Goal: Use online tool/utility: Utilize a website feature to perform a specific function

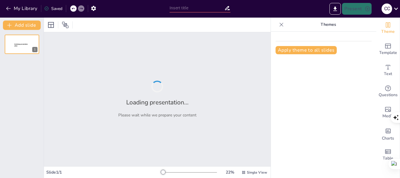
type input "Imported Representaciones-Paternas-y-la-Experiencia-de-lo-Sagrado2.pptx"
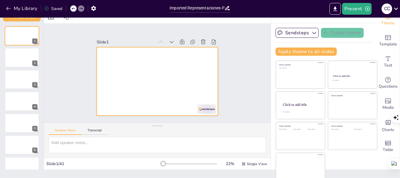
scroll to position [11, 0]
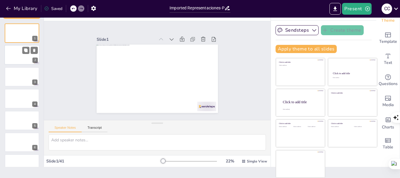
click at [7, 50] on div at bounding box center [21, 55] width 35 height 20
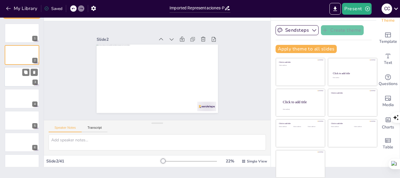
click at [13, 75] on div at bounding box center [21, 77] width 35 height 20
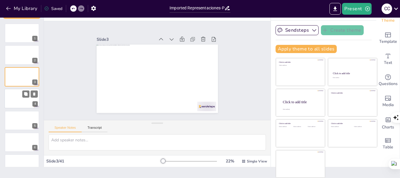
click at [20, 104] on div at bounding box center [21, 98] width 35 height 20
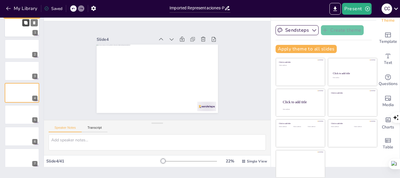
click at [26, 26] on button at bounding box center [25, 22] width 7 height 7
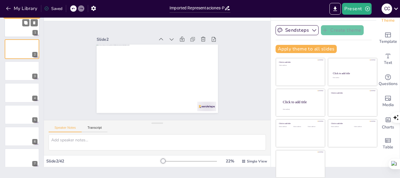
scroll to position [0, 0]
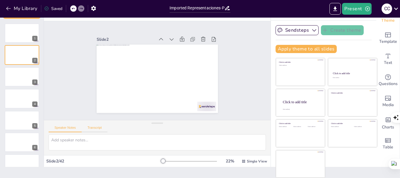
click at [96, 127] on button "Transcript" at bounding box center [95, 129] width 26 height 6
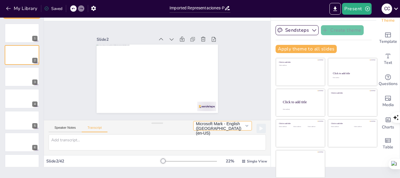
click at [238, 126] on button "Microsoft Mark - English ([GEOGRAPHIC_DATA]) (en-US)" at bounding box center [222, 125] width 59 height 9
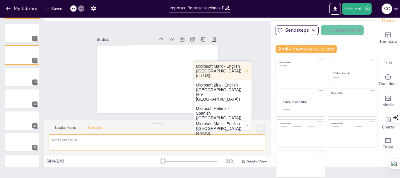
click at [104, 139] on textarea at bounding box center [157, 142] width 217 height 16
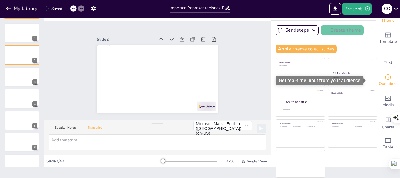
click at [378, 83] on span "Questions" at bounding box center [387, 83] width 19 height 6
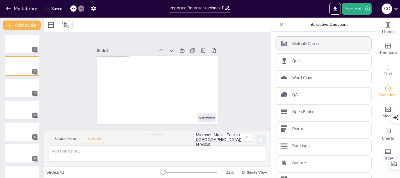
click at [325, 44] on div "Multiple Choice" at bounding box center [323, 43] width 96 height 15
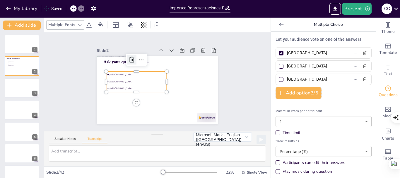
click at [138, 54] on icon at bounding box center [142, 51] width 9 height 9
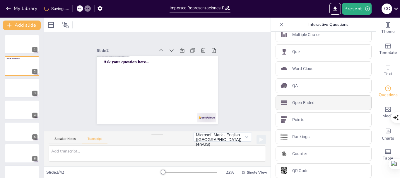
scroll to position [14, 0]
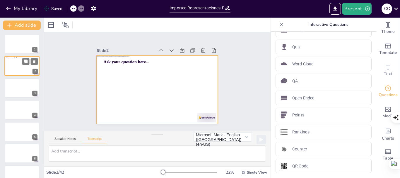
click at [13, 62] on div at bounding box center [21, 66] width 35 height 20
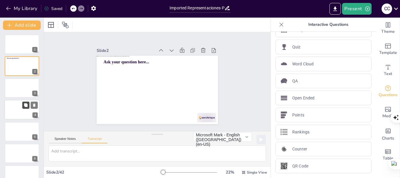
click at [27, 106] on icon at bounding box center [26, 105] width 4 height 4
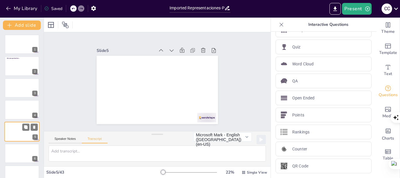
scroll to position [28, 0]
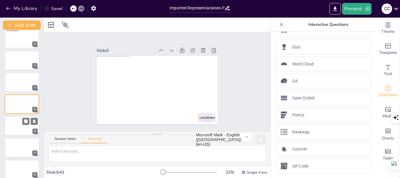
click at [25, 128] on div at bounding box center [21, 126] width 35 height 20
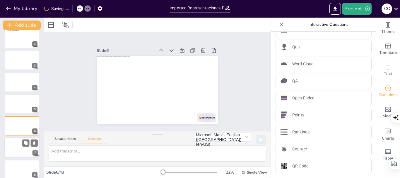
scroll to position [49, 0]
click at [24, 146] on div at bounding box center [21, 147] width 35 height 20
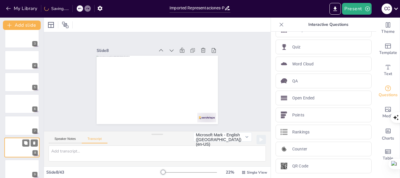
scroll to position [93, 0]
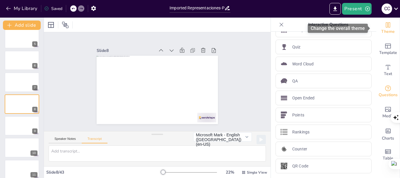
click at [384, 31] on span "Theme" at bounding box center [387, 31] width 13 height 6
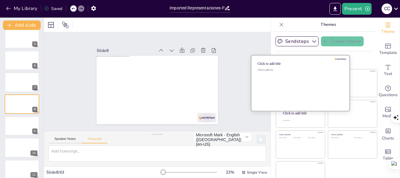
click at [287, 86] on div "Click to add text" at bounding box center [300, 86] width 84 height 36
click at [261, 60] on div "Click to add title" at bounding box center [299, 63] width 84 height 6
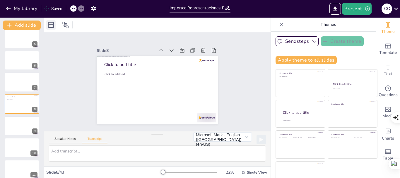
click at [50, 29] on div at bounding box center [50, 24] width 9 height 9
click at [68, 23] on icon at bounding box center [65, 24] width 7 height 7
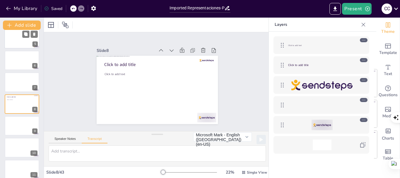
click at [18, 44] on div at bounding box center [21, 39] width 35 height 20
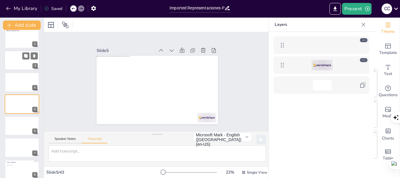
scroll to position [0, 0]
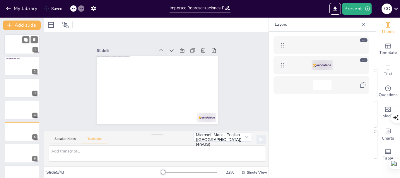
click at [18, 45] on div at bounding box center [21, 44] width 35 height 20
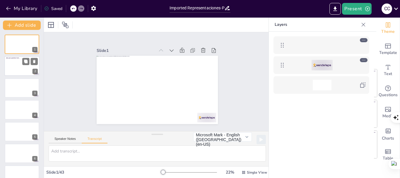
click at [18, 71] on div at bounding box center [21, 66] width 35 height 20
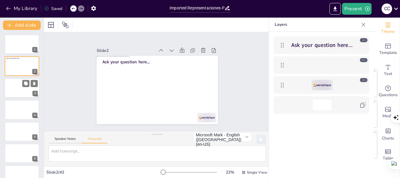
click at [18, 83] on div at bounding box center [21, 88] width 35 height 20
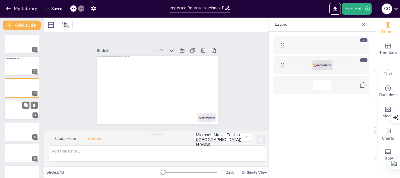
click at [8, 111] on div at bounding box center [21, 109] width 35 height 20
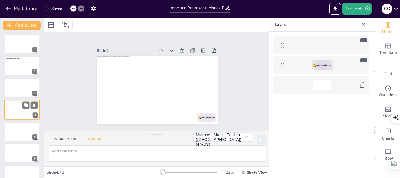
scroll to position [6, 0]
